Goal: Information Seeking & Learning: Learn about a topic

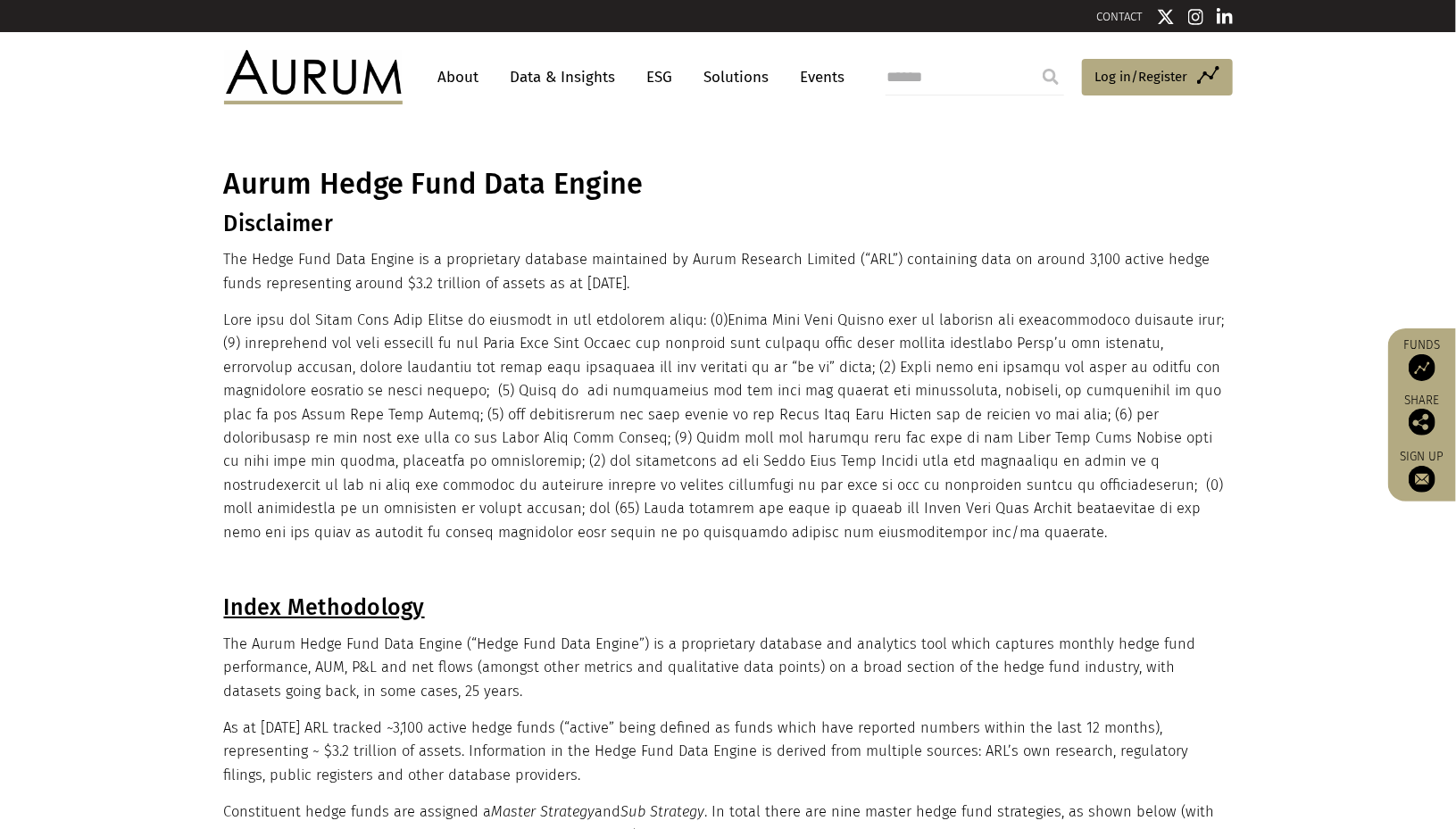
click at [544, 81] on link "Data & Insights" at bounding box center [563, 77] width 123 height 33
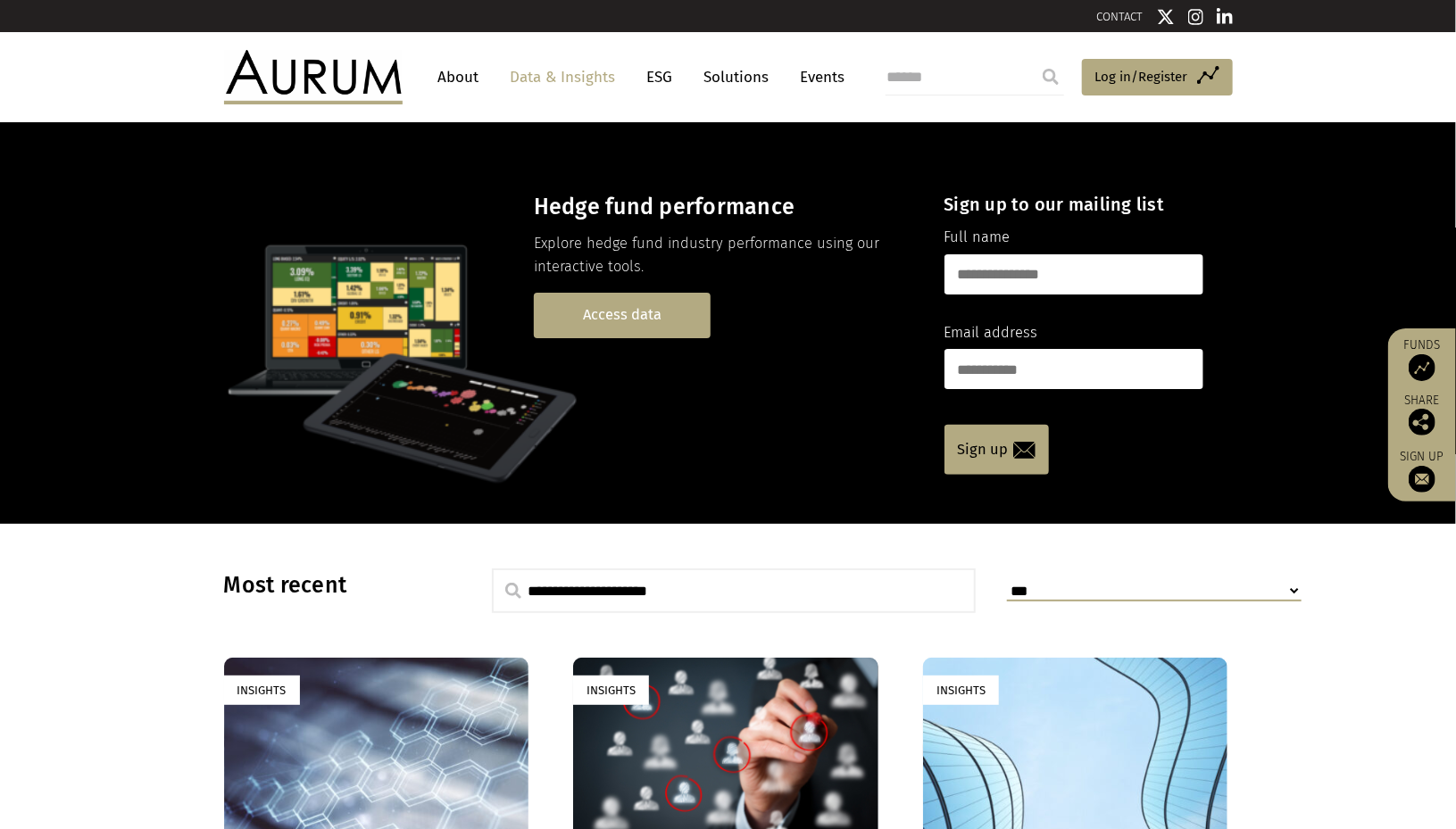
click at [624, 314] on link "Access data" at bounding box center [622, 315] width 177 height 46
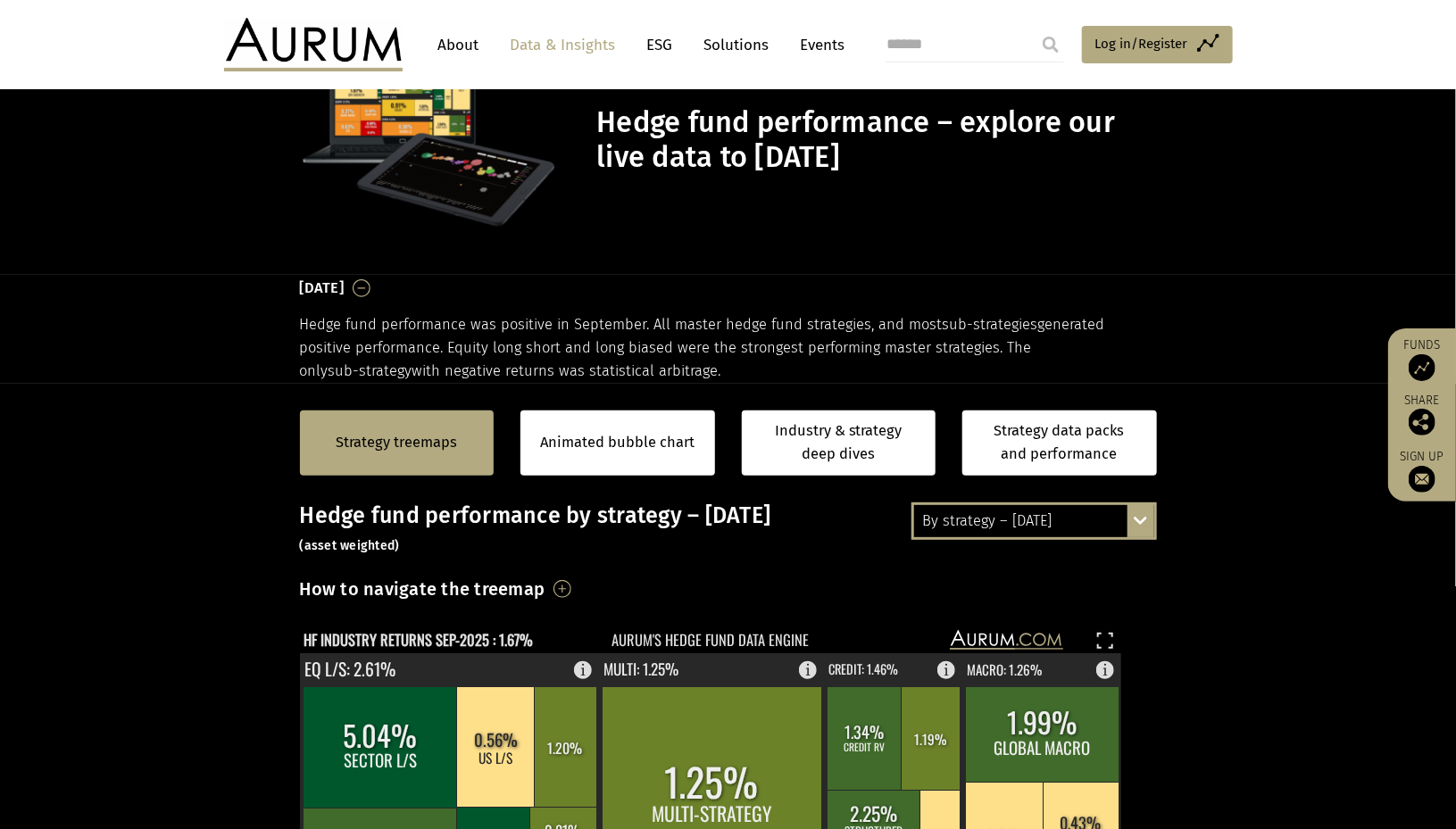
scroll to position [268, 0]
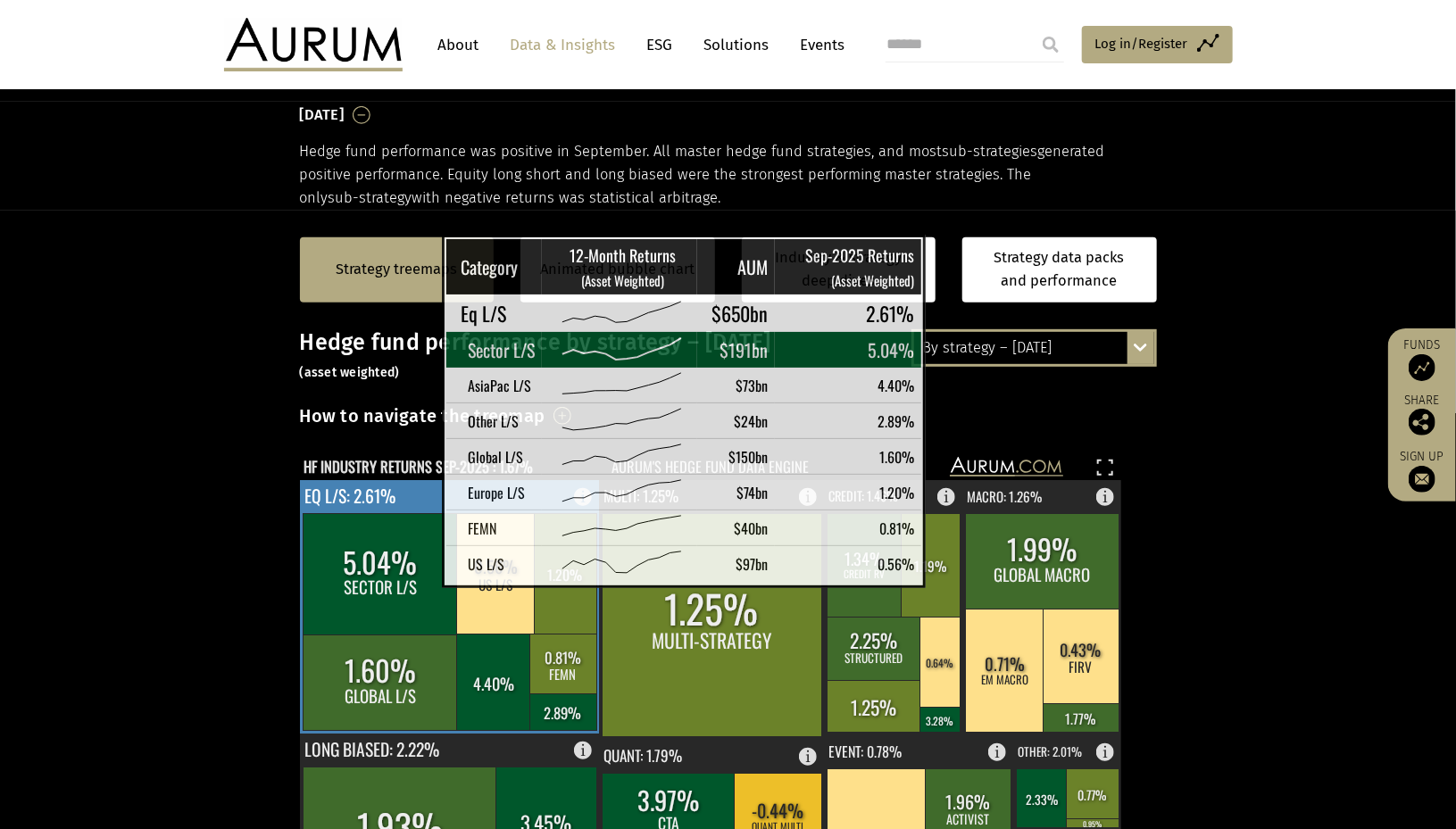
click at [397, 574] on rect at bounding box center [381, 575] width 156 height 121
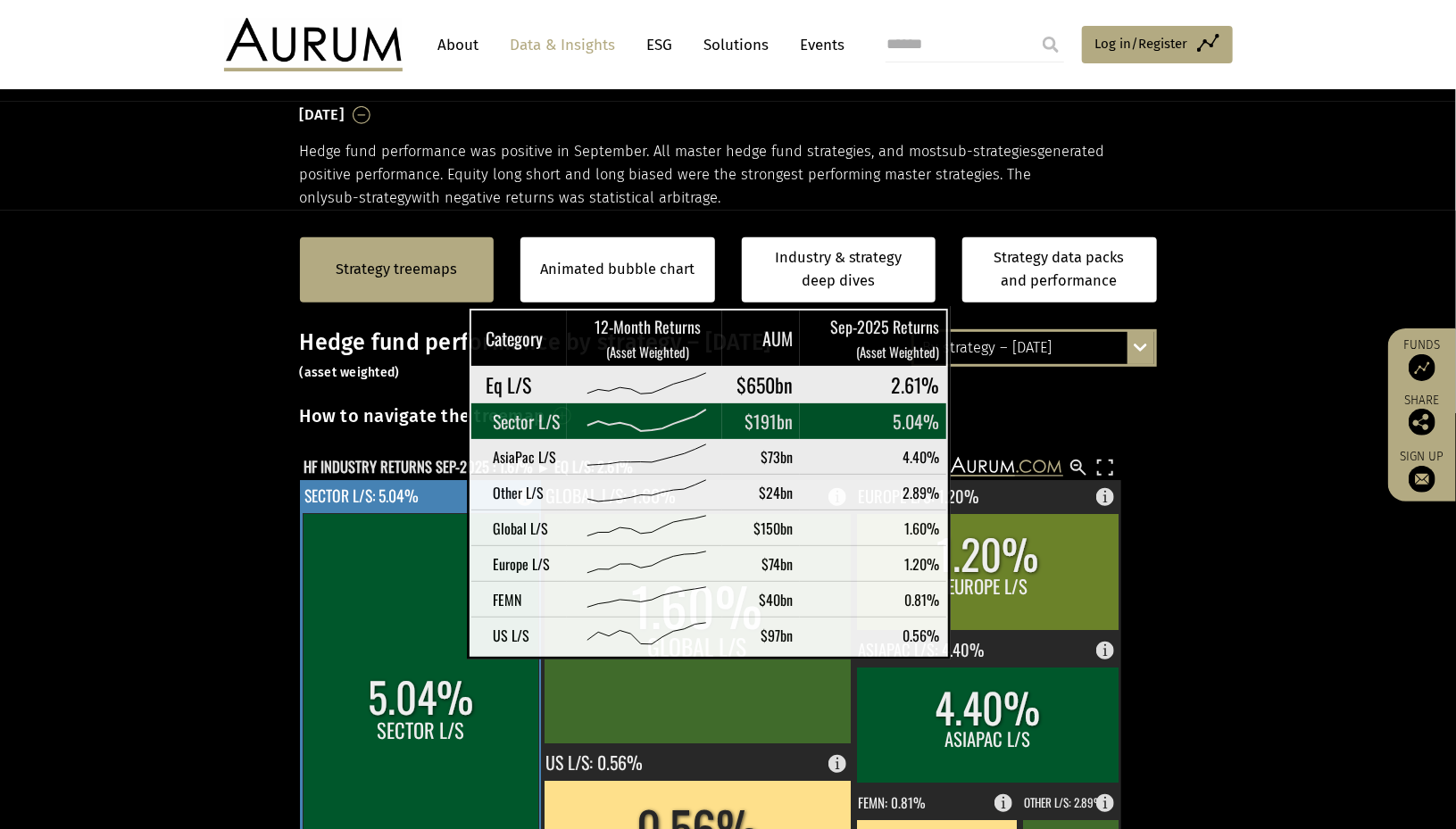
click at [423, 646] on rect at bounding box center [421, 716] width 236 height 403
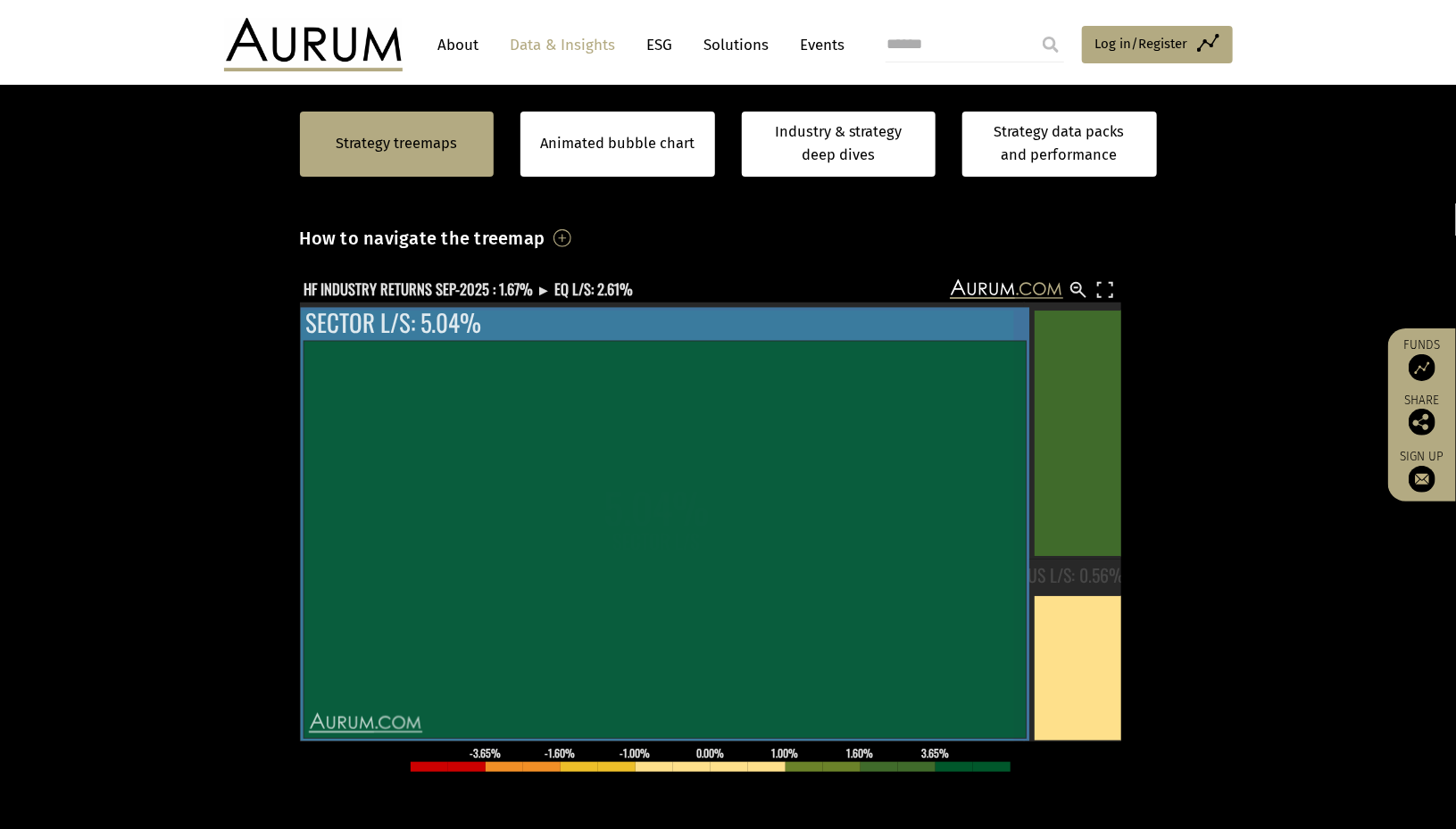
scroll to position [446, 0]
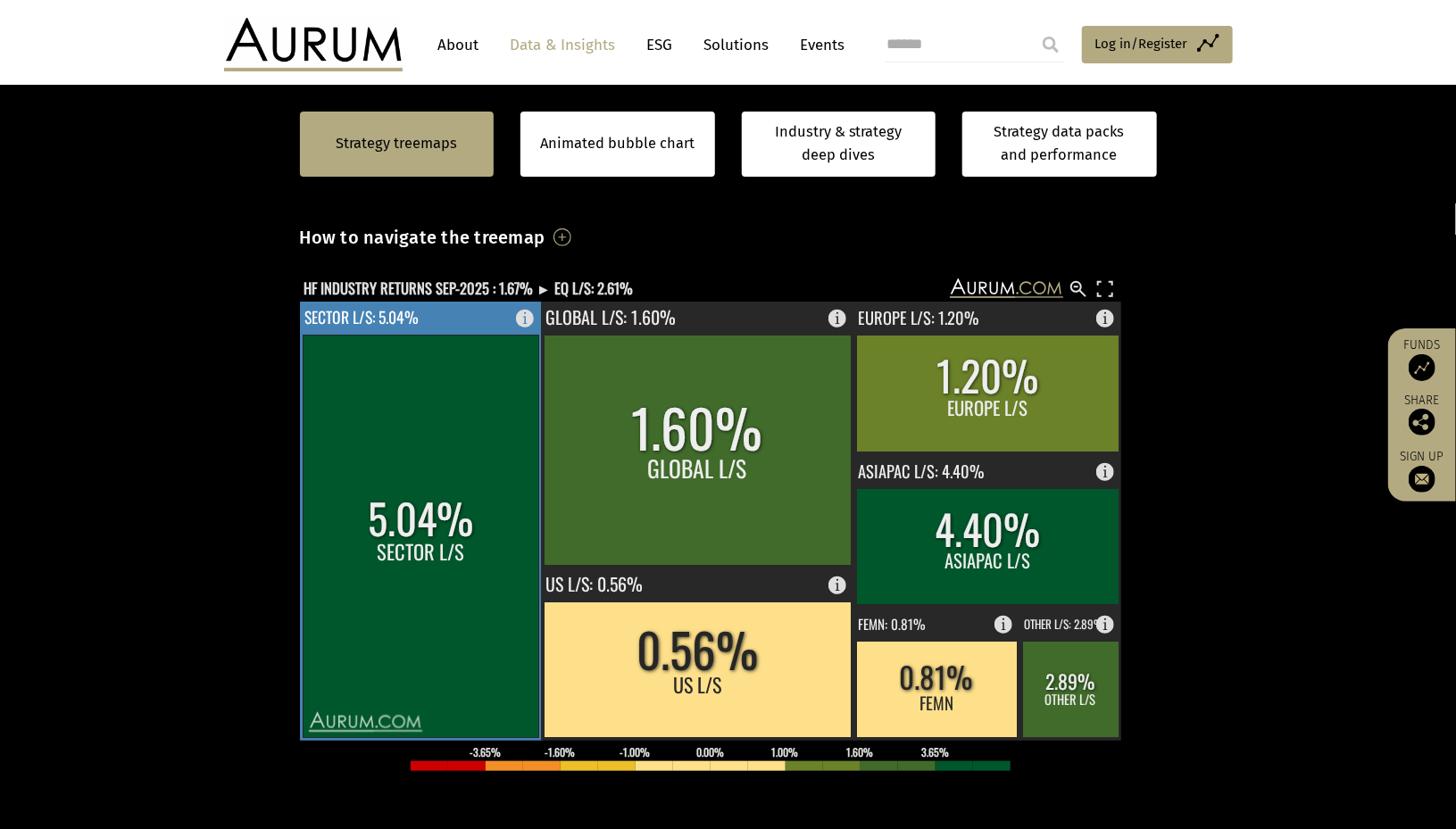
click at [485, 512] on rect at bounding box center [421, 537] width 236 height 403
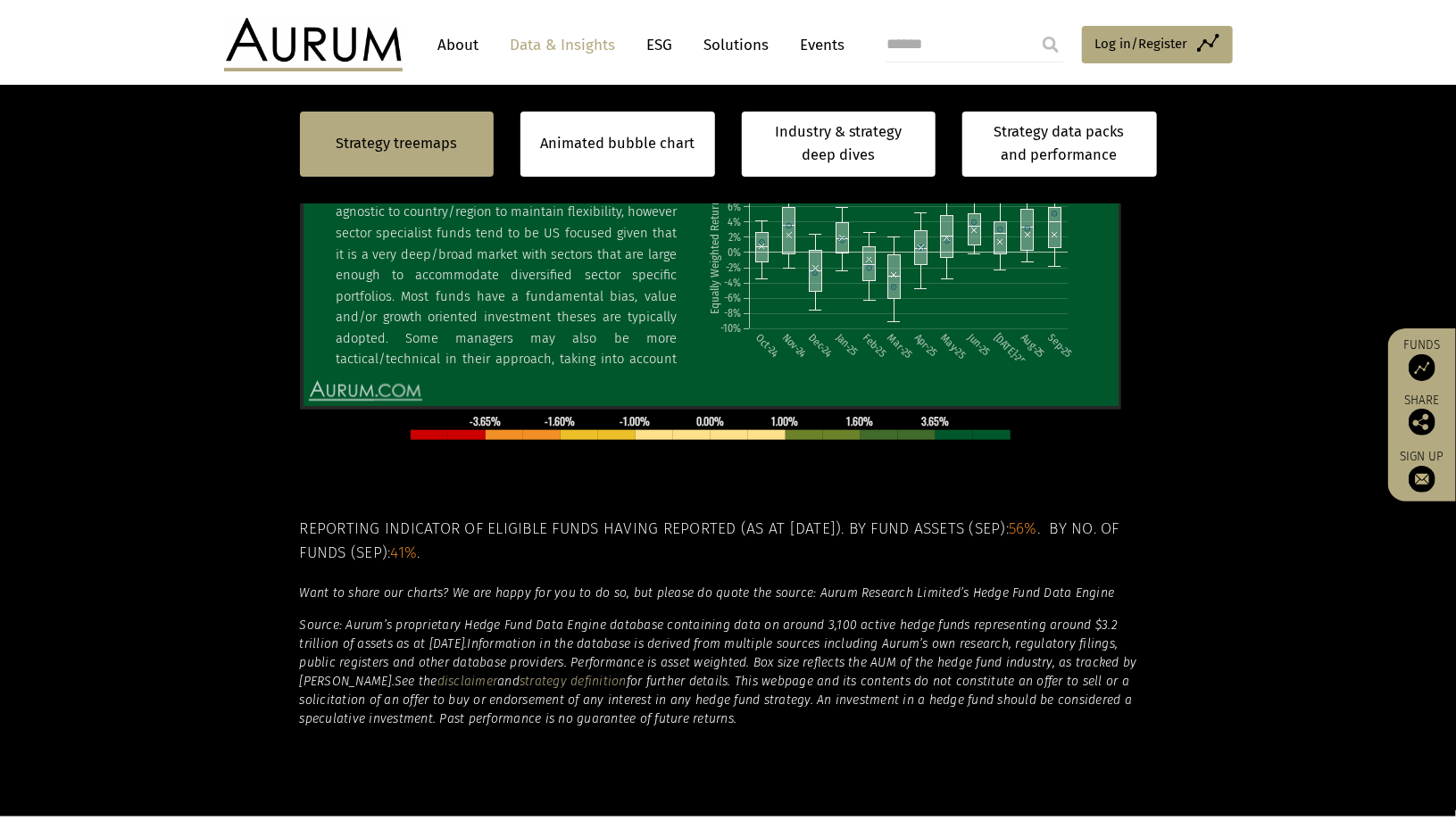
scroll to position [536, 0]
